Goal: Task Accomplishment & Management: Complete application form

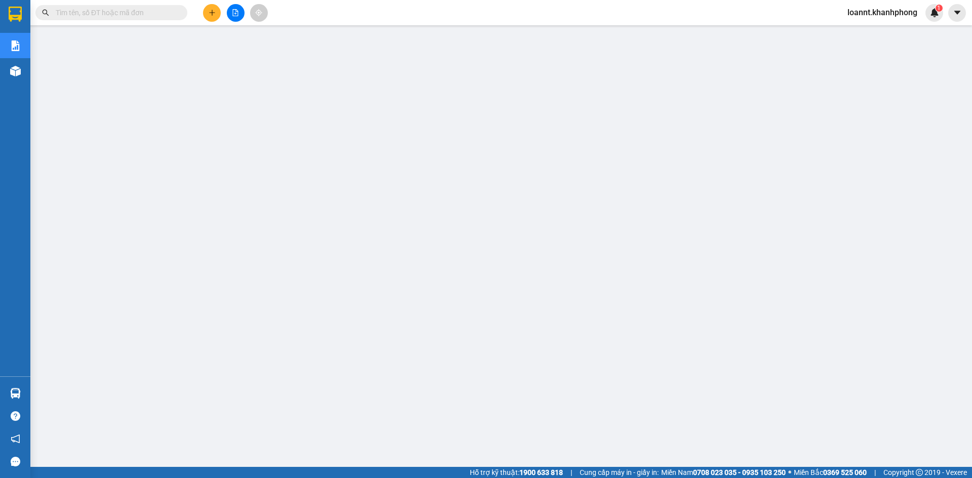
click at [884, 13] on span "loannt.khanhphong" at bounding box center [882, 12] width 86 height 13
click at [866, 33] on span "Đăng xuất" at bounding box center [887, 31] width 66 height 11
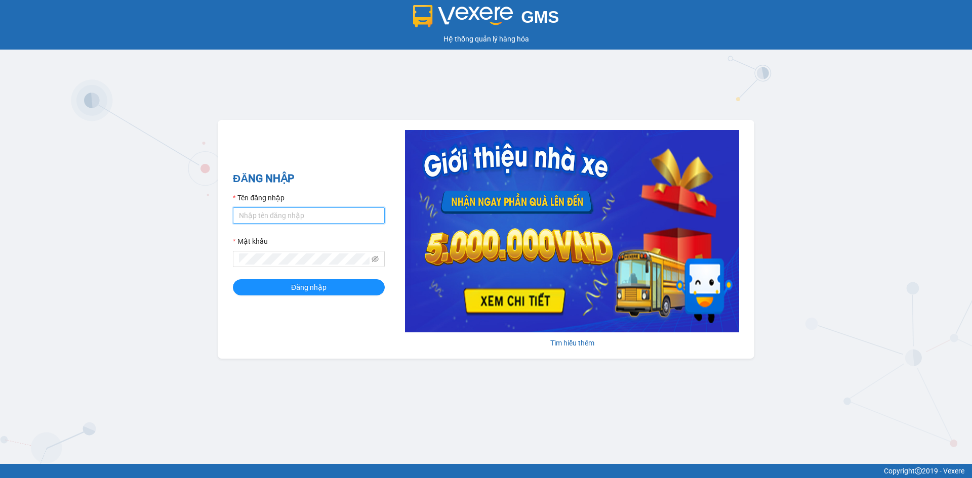
click at [308, 215] on input "Tên đăng nhập" at bounding box center [309, 216] width 152 height 16
type input "khanhvy.khanhphong"
click at [233, 279] on button "Đăng nhập" at bounding box center [309, 287] width 152 height 16
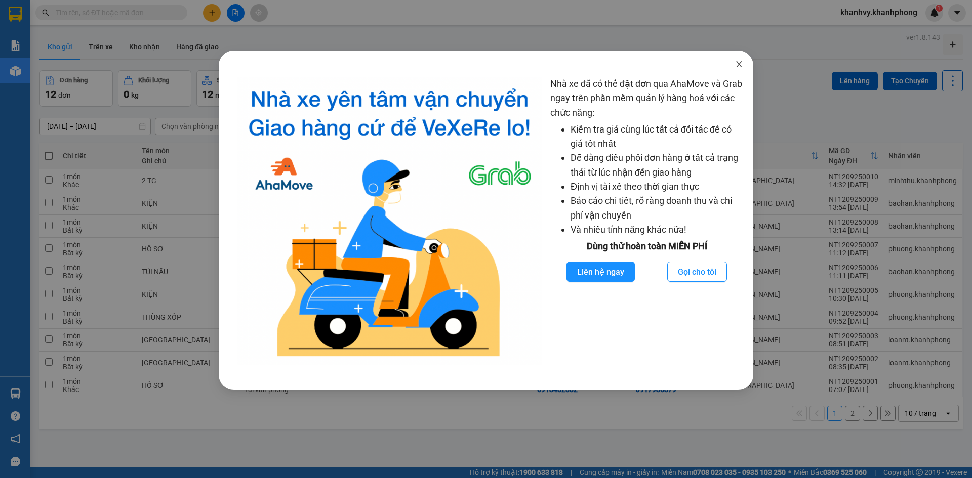
click at [737, 64] on icon "close" at bounding box center [739, 64] width 8 height 8
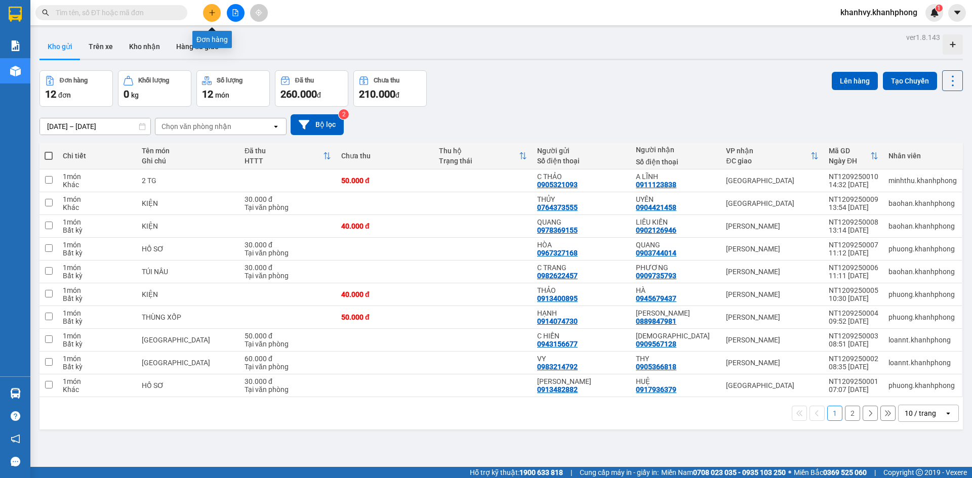
click at [212, 13] on icon "plus" at bounding box center [212, 12] width 7 height 7
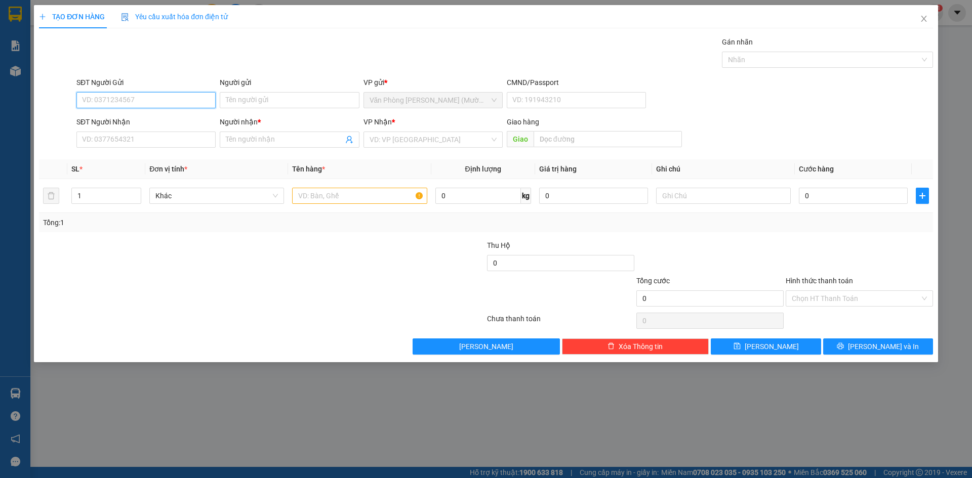
paste input "0765383866"
type input "0765383866"
click at [151, 146] on input "SĐT Người Nhận" at bounding box center [145, 140] width 139 height 16
paste input "0765383866"
type input "0765383866"
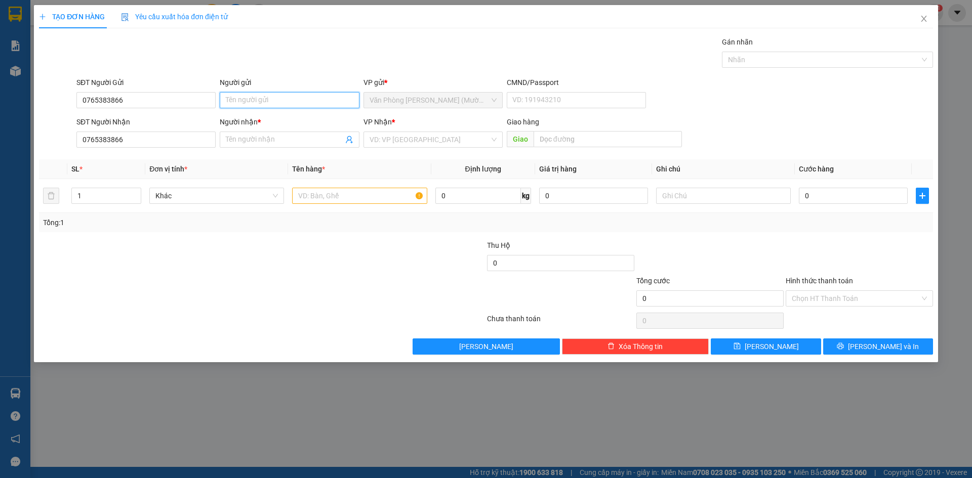
click at [303, 101] on input "Người gửi" at bounding box center [289, 100] width 139 height 16
type input "vỹ"
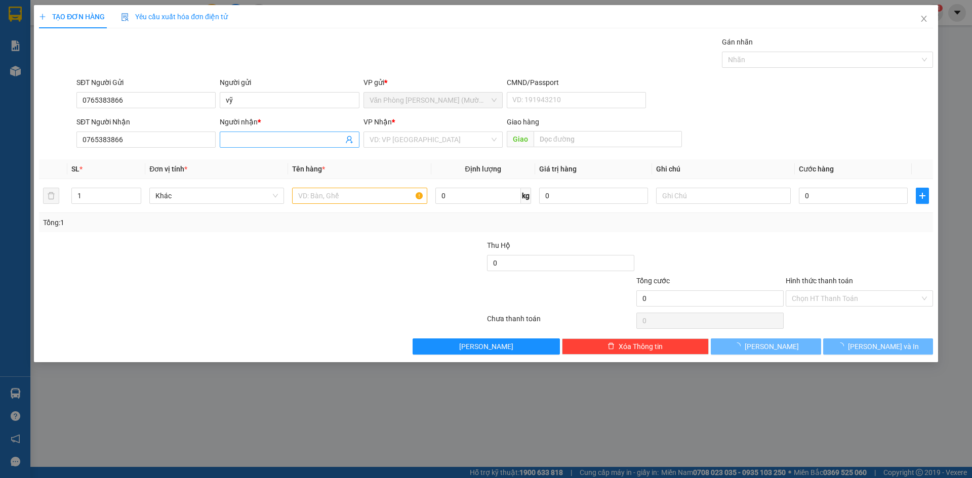
click at [286, 141] on input "Người nhận *" at bounding box center [284, 139] width 117 height 11
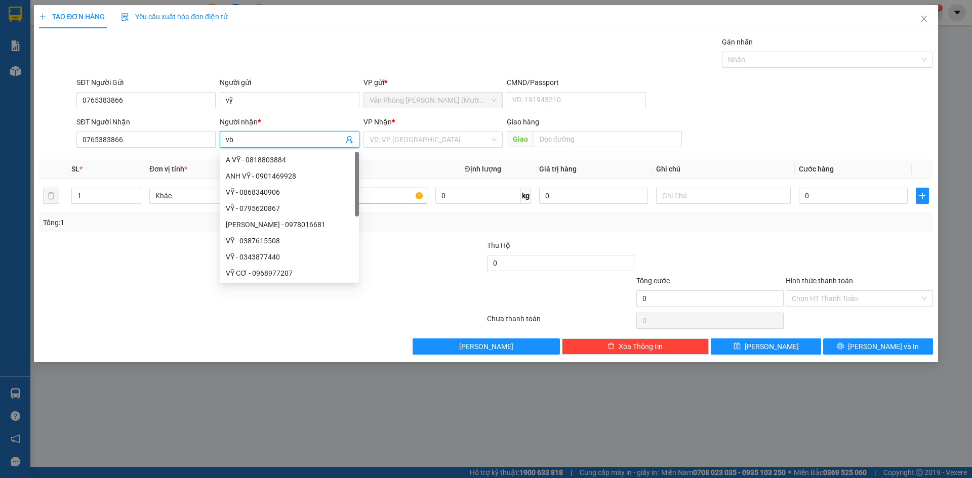
type input "v"
type input "vỹ"
click at [463, 137] on input "search" at bounding box center [430, 139] width 120 height 15
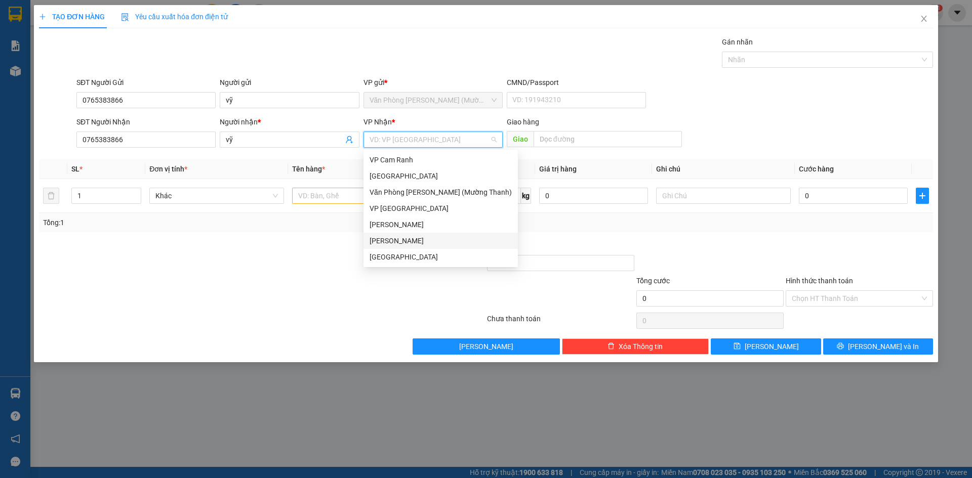
click at [389, 238] on div "[PERSON_NAME]" at bounding box center [441, 240] width 142 height 11
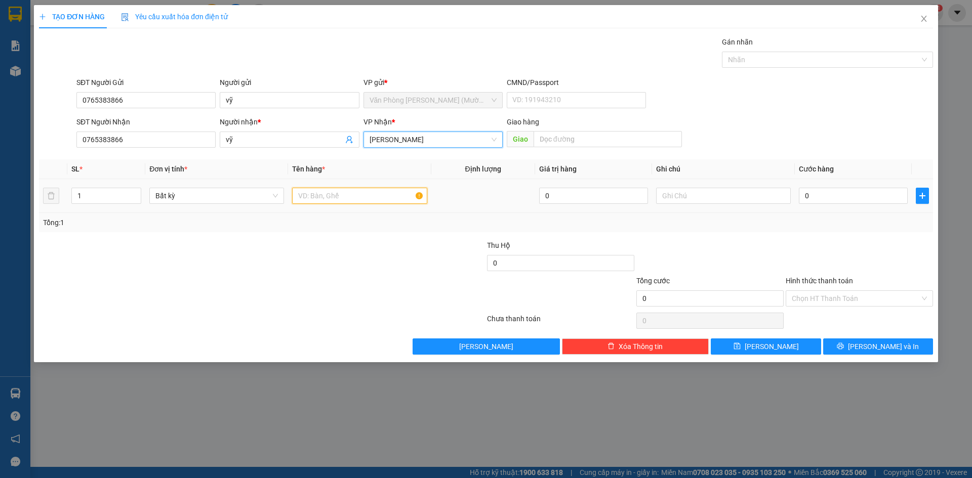
click at [315, 193] on input "text" at bounding box center [359, 196] width 135 height 16
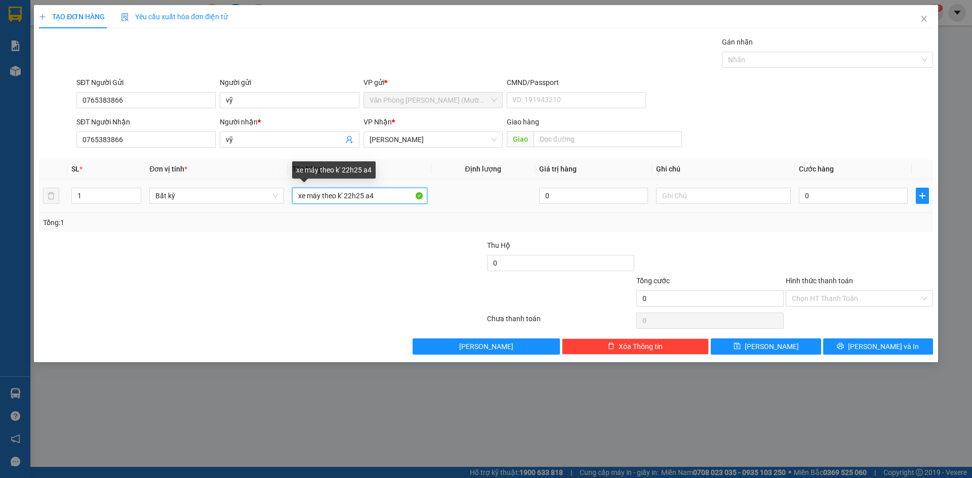
drag, startPoint x: 319, startPoint y: 191, endPoint x: 397, endPoint y: 225, distance: 85.0
click at [321, 193] on input "xe máy theo k' 22h25 a4" at bounding box center [359, 196] width 135 height 16
click at [321, 195] on input "xe máy theo k' 22h25 a4" at bounding box center [359, 196] width 135 height 16
click at [383, 196] on input "xe số theo k' 22h25 a4" at bounding box center [359, 196] width 135 height 16
click at [340, 193] on input "xe số theo k' 22h25 a4" at bounding box center [359, 196] width 135 height 16
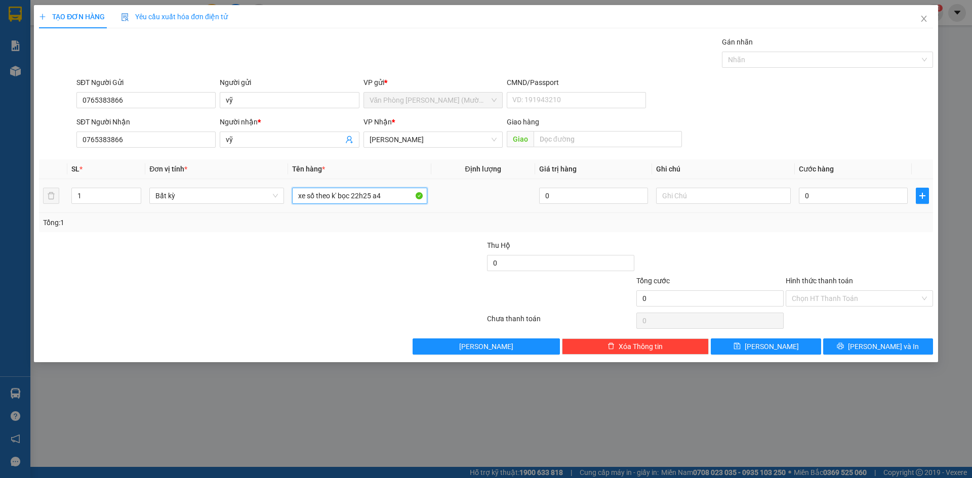
type input "xe số theo k' bọc 22h25 a4"
drag, startPoint x: 818, startPoint y: 187, endPoint x: 844, endPoint y: 180, distance: 27.3
click at [839, 183] on td "0" at bounding box center [853, 196] width 117 height 34
click at [852, 196] on input "0" at bounding box center [853, 196] width 109 height 16
type input "3"
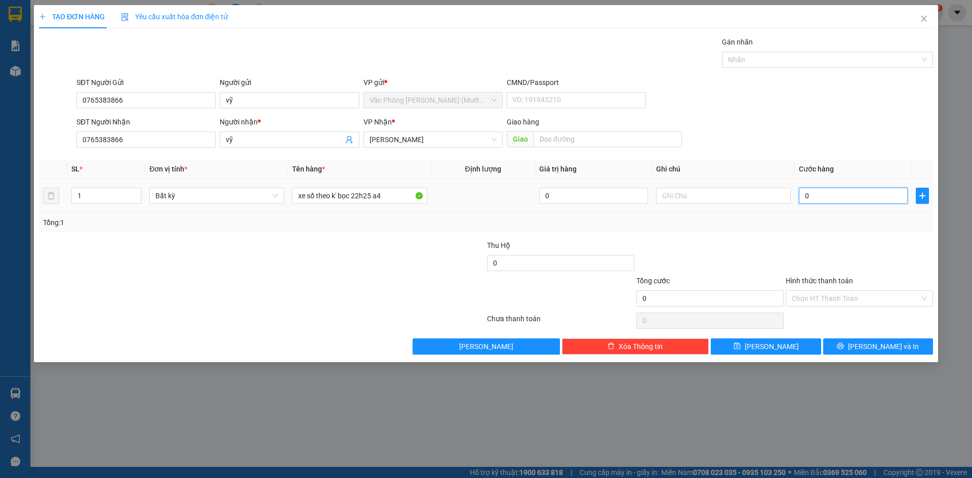
type input "3"
type input "35"
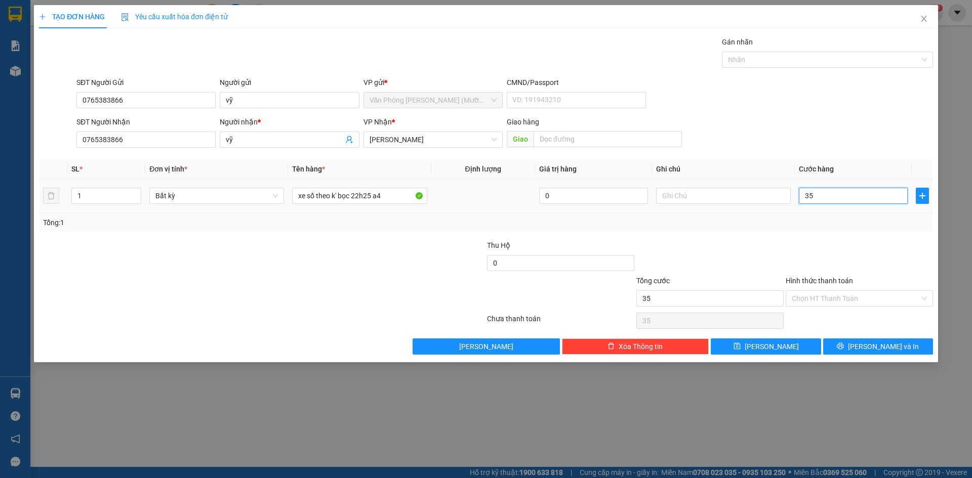
type input "350"
type input "350.000"
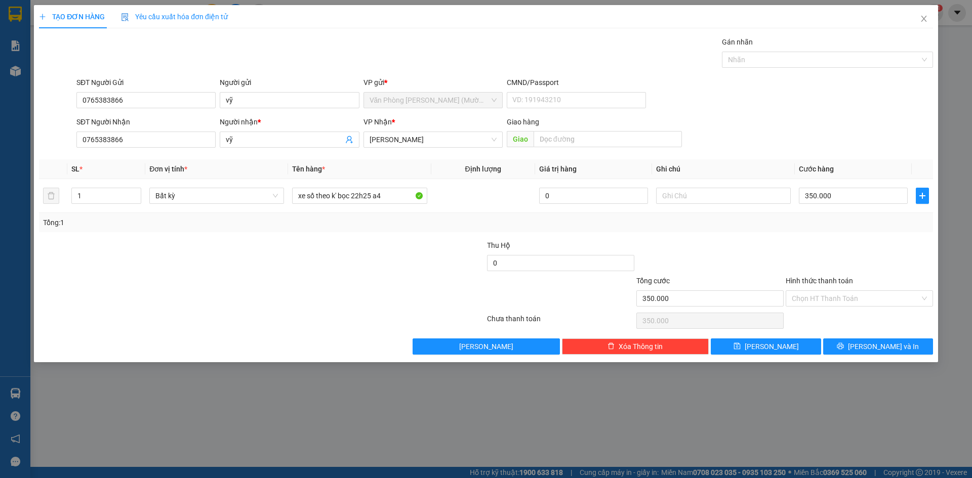
click at [900, 280] on div "Hình thức thanh toán" at bounding box center [859, 282] width 147 height 15
drag, startPoint x: 877, startPoint y: 295, endPoint x: 874, endPoint y: 307, distance: 12.5
click at [877, 299] on input "Hình thức thanh toán" at bounding box center [856, 298] width 128 height 15
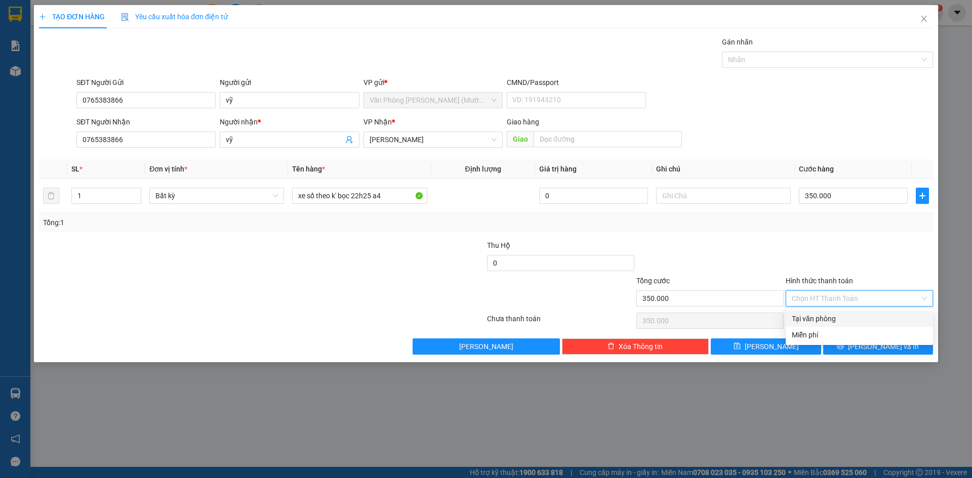
click at [831, 319] on div "Tại văn phòng" at bounding box center [859, 318] width 135 height 11
type input "0"
click at [862, 225] on div "Tổng: 1" at bounding box center [486, 222] width 886 height 11
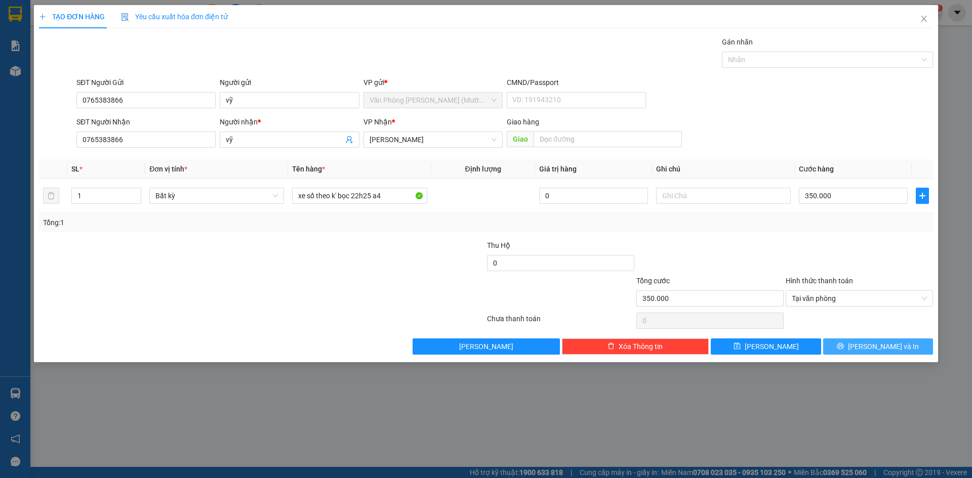
click at [868, 343] on button "Lưu và In" at bounding box center [878, 347] width 110 height 16
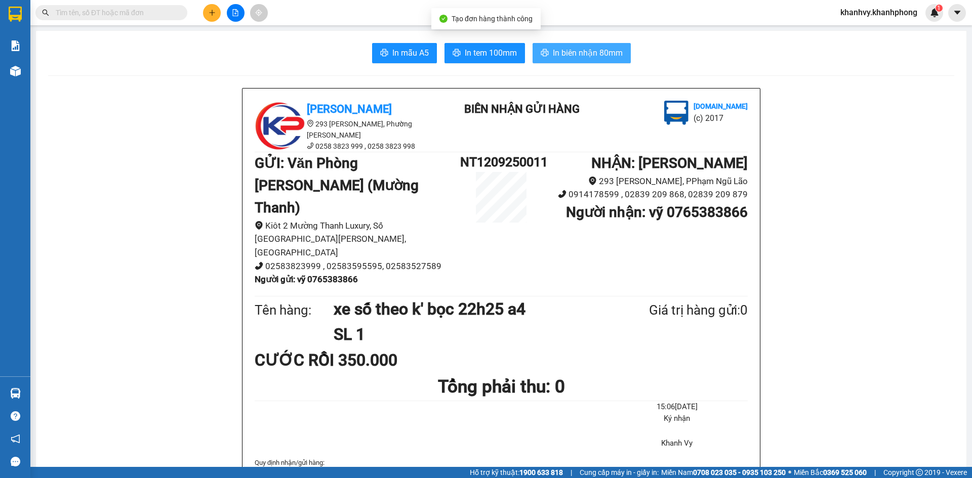
click at [584, 50] on span "In biên nhận 80mm" at bounding box center [588, 53] width 70 height 13
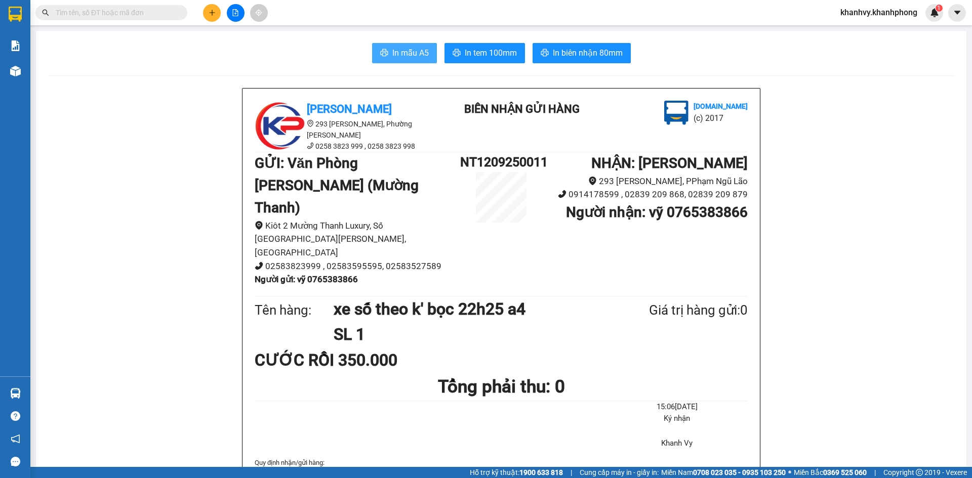
click at [392, 52] on span "In mẫu A5" at bounding box center [410, 53] width 36 height 13
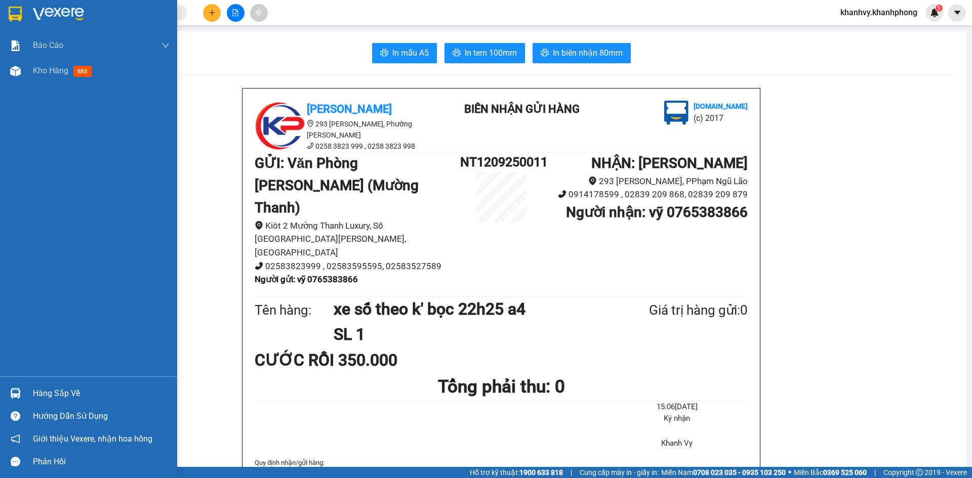
scroll to position [51, 0]
